Goal: Check status: Check status

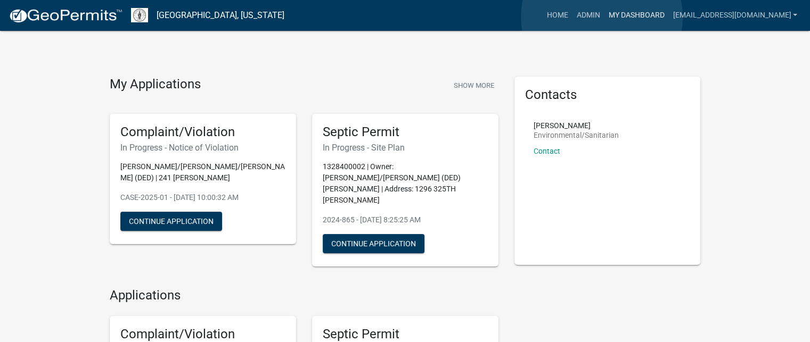
click at [604, 17] on link "My Dashboard" at bounding box center [636, 15] width 64 height 20
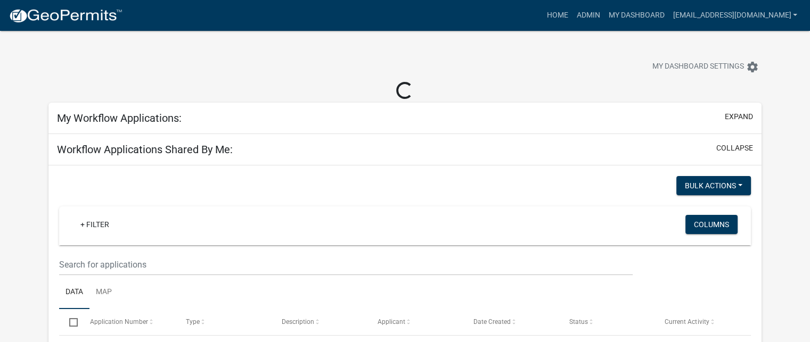
select select "3: 100"
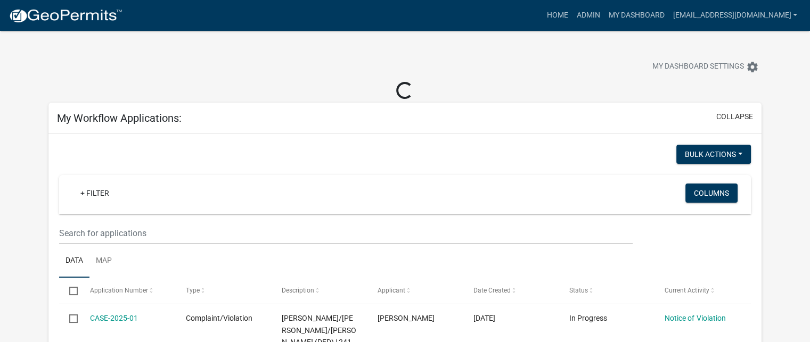
select select "3: 100"
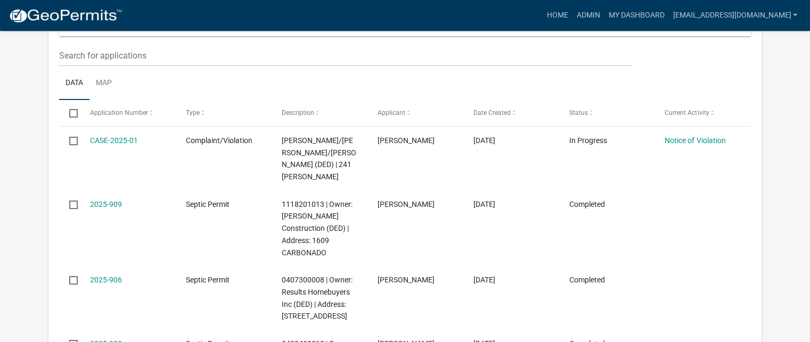
scroll to position [213, 0]
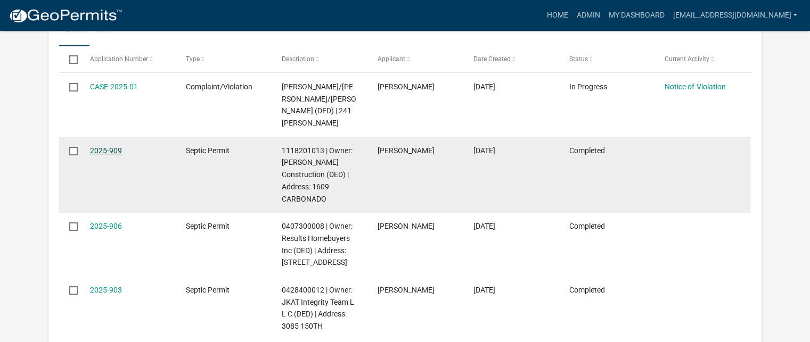
click at [98, 149] on link "2025-909" at bounding box center [106, 150] width 32 height 9
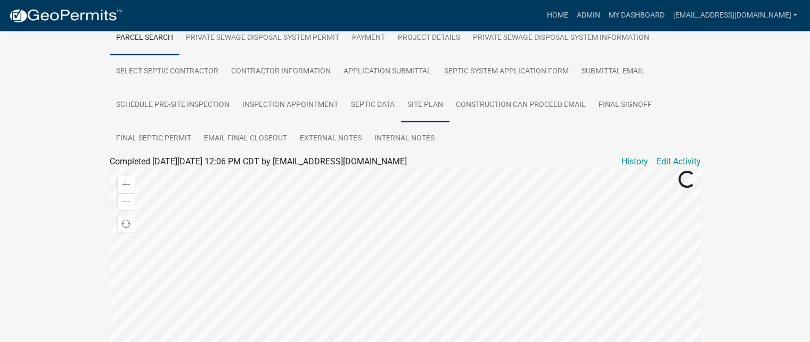
scroll to position [160, 0]
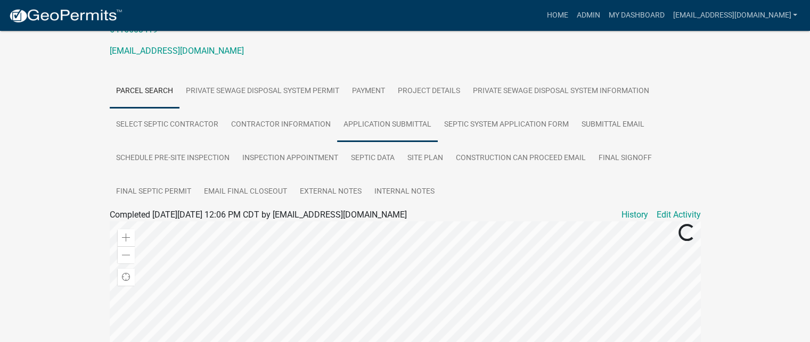
click at [386, 136] on link "Application Submittal" at bounding box center [387, 125] width 101 height 34
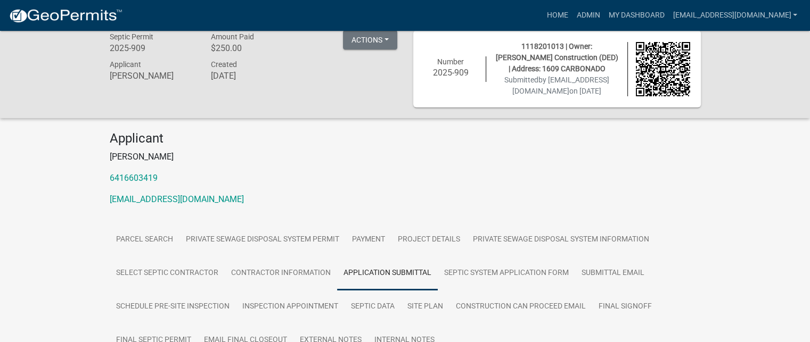
scroll to position [6, 0]
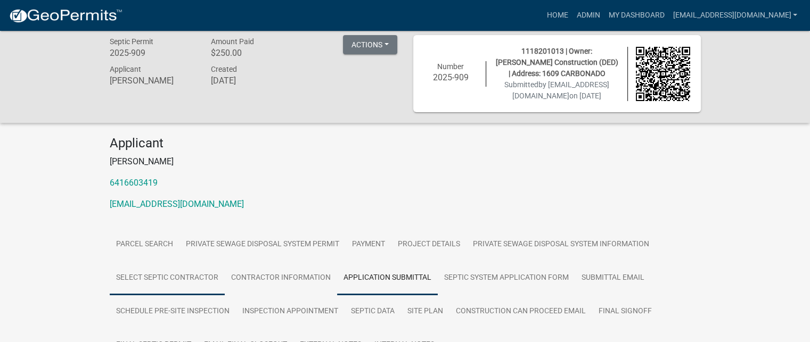
click at [150, 286] on link "Select Septic Contractor" at bounding box center [167, 278] width 115 height 34
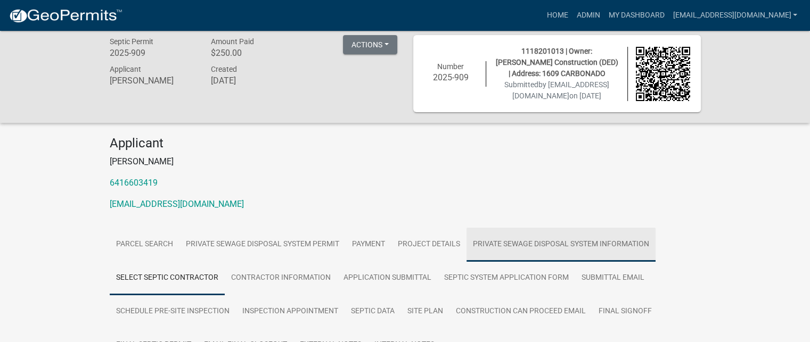
click at [550, 256] on link "Private Sewage Disposal System Information" at bounding box center [560, 245] width 189 height 34
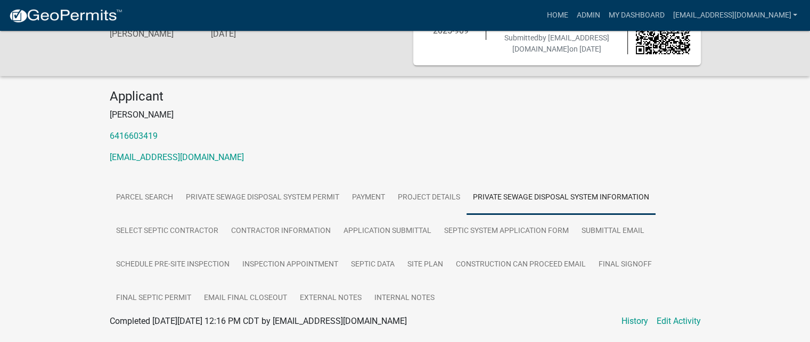
scroll to position [213, 0]
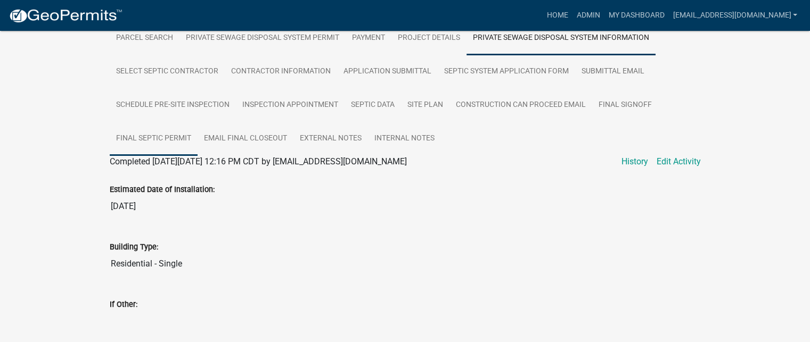
click at [155, 148] on link "Final Septic Permit" at bounding box center [154, 139] width 88 height 34
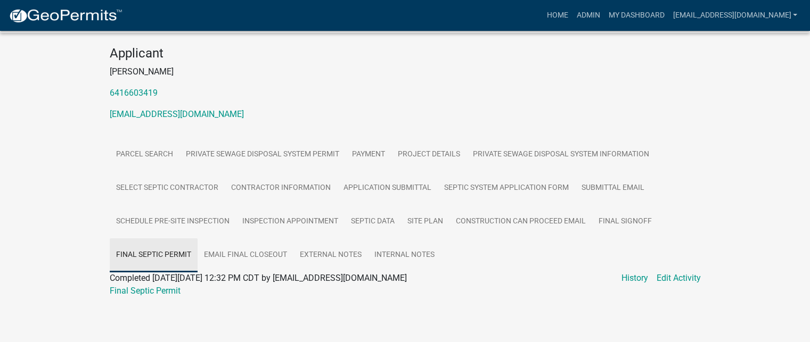
scroll to position [108, 0]
click at [163, 290] on link "Final Septic Permit" at bounding box center [145, 291] width 71 height 10
